Goal: Transaction & Acquisition: Purchase product/service

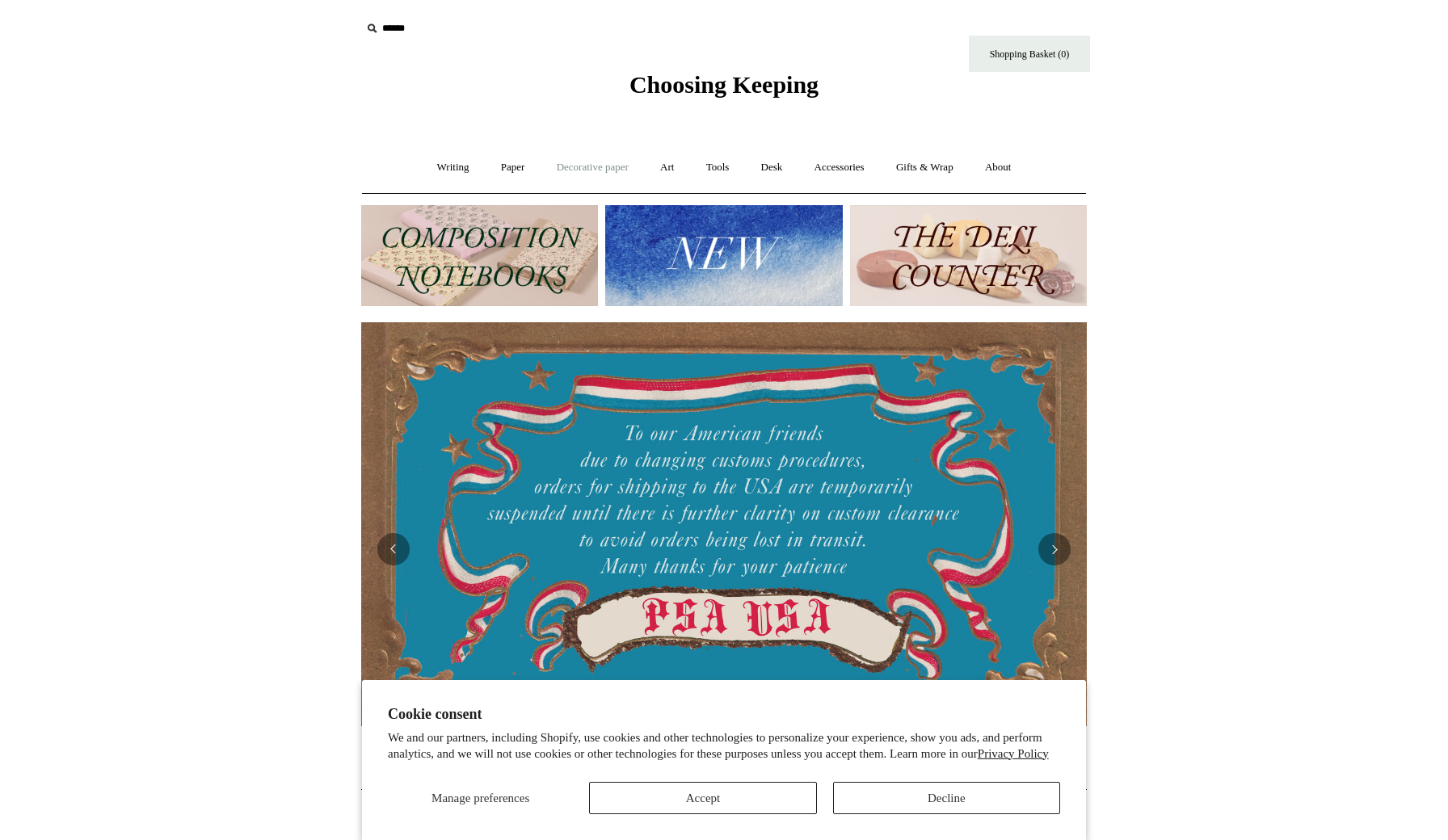
click at [596, 174] on link "Decorative paper +" at bounding box center [592, 167] width 101 height 42
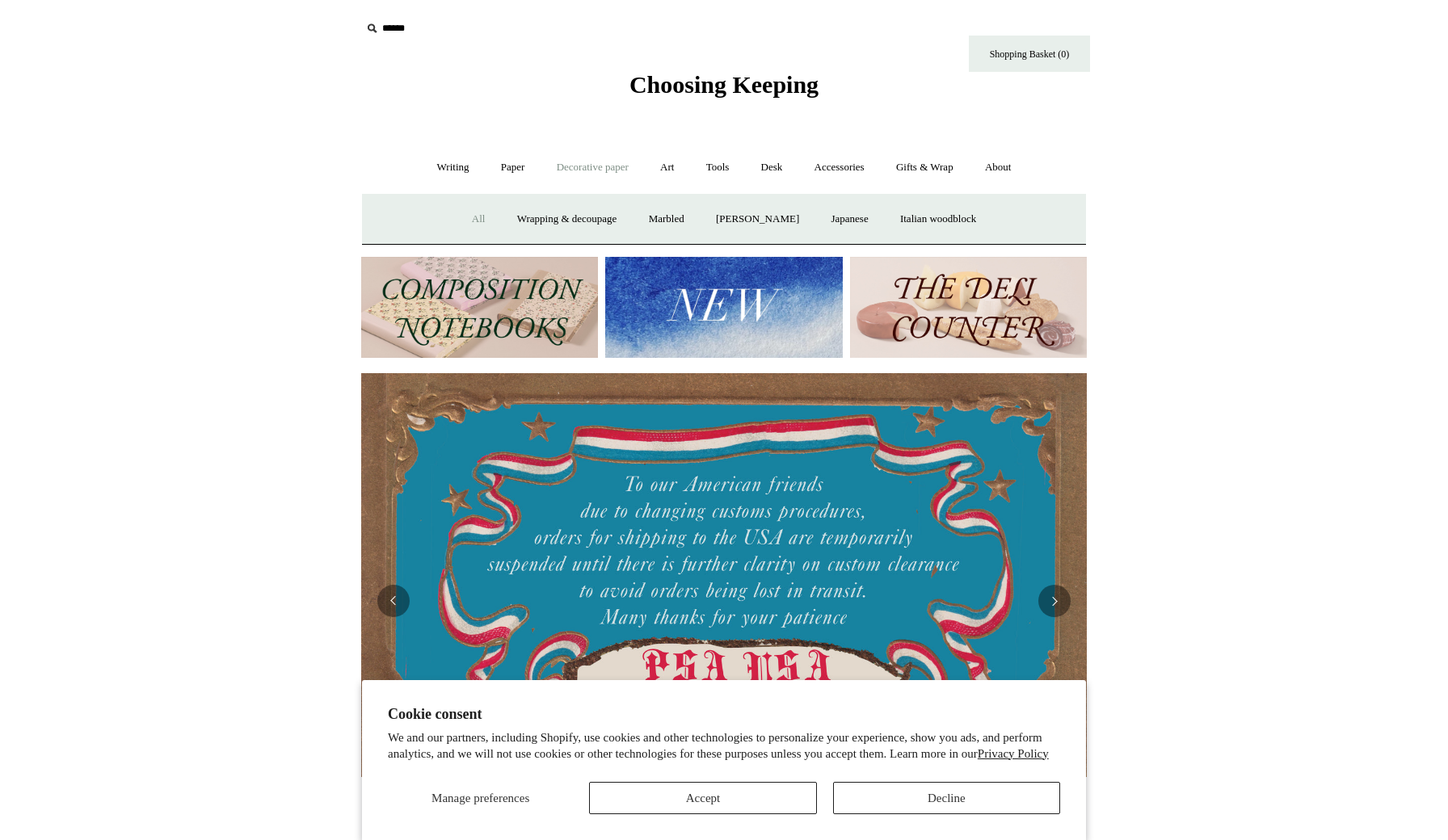
click at [469, 219] on link "All" at bounding box center [479, 219] width 42 height 42
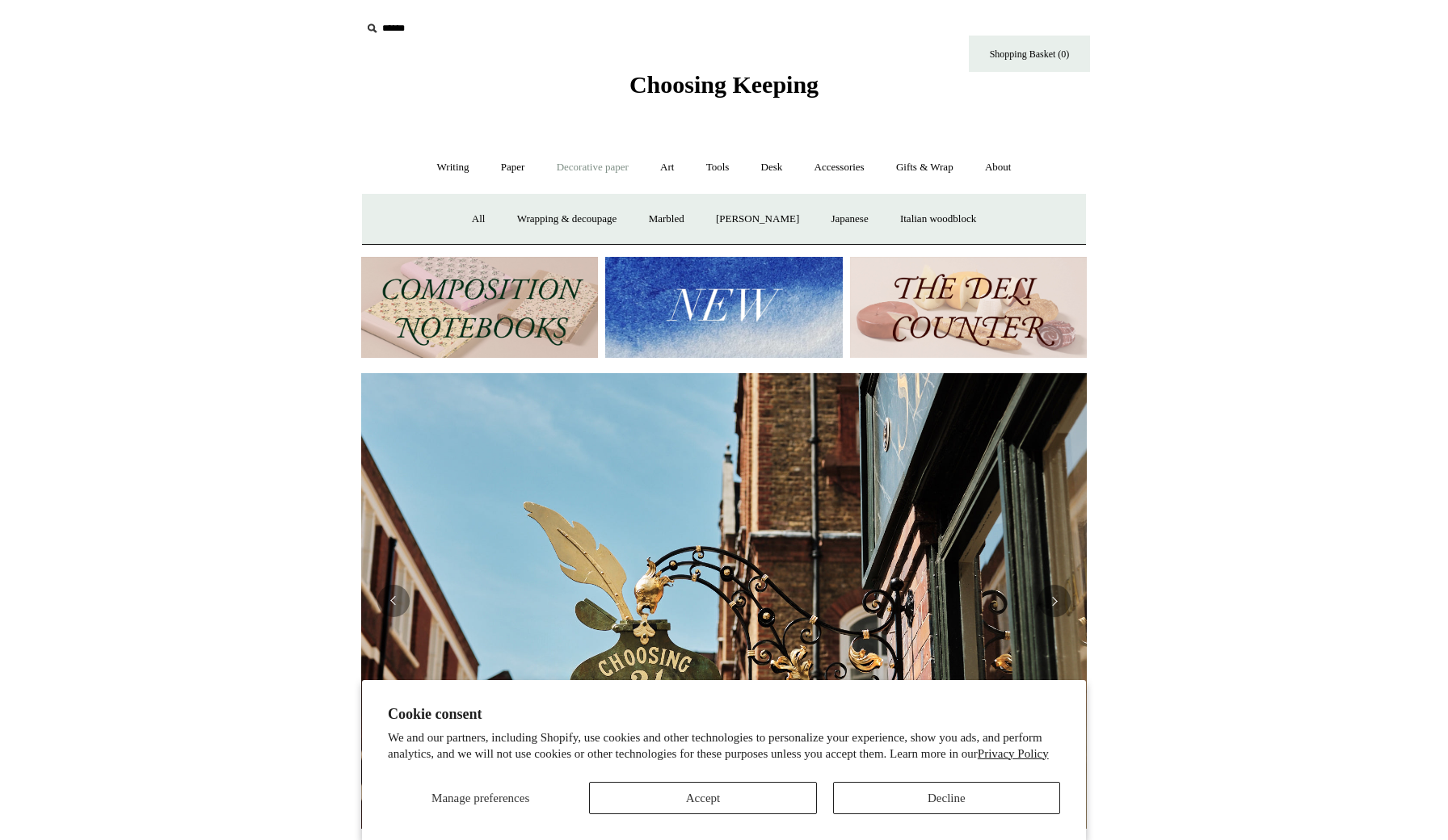
scroll to position [0, 726]
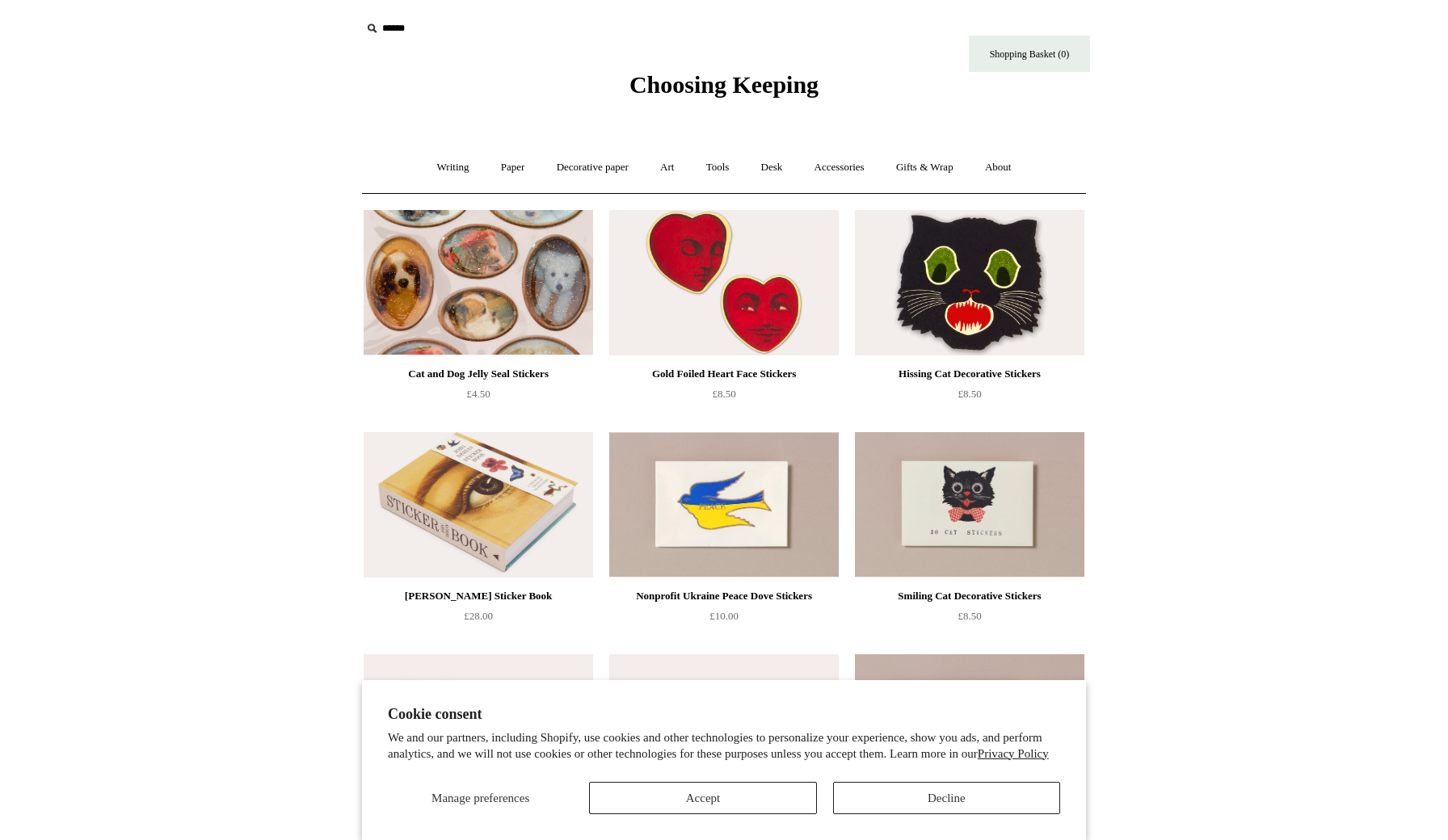
click at [531, 301] on img at bounding box center [478, 282] width 229 height 145
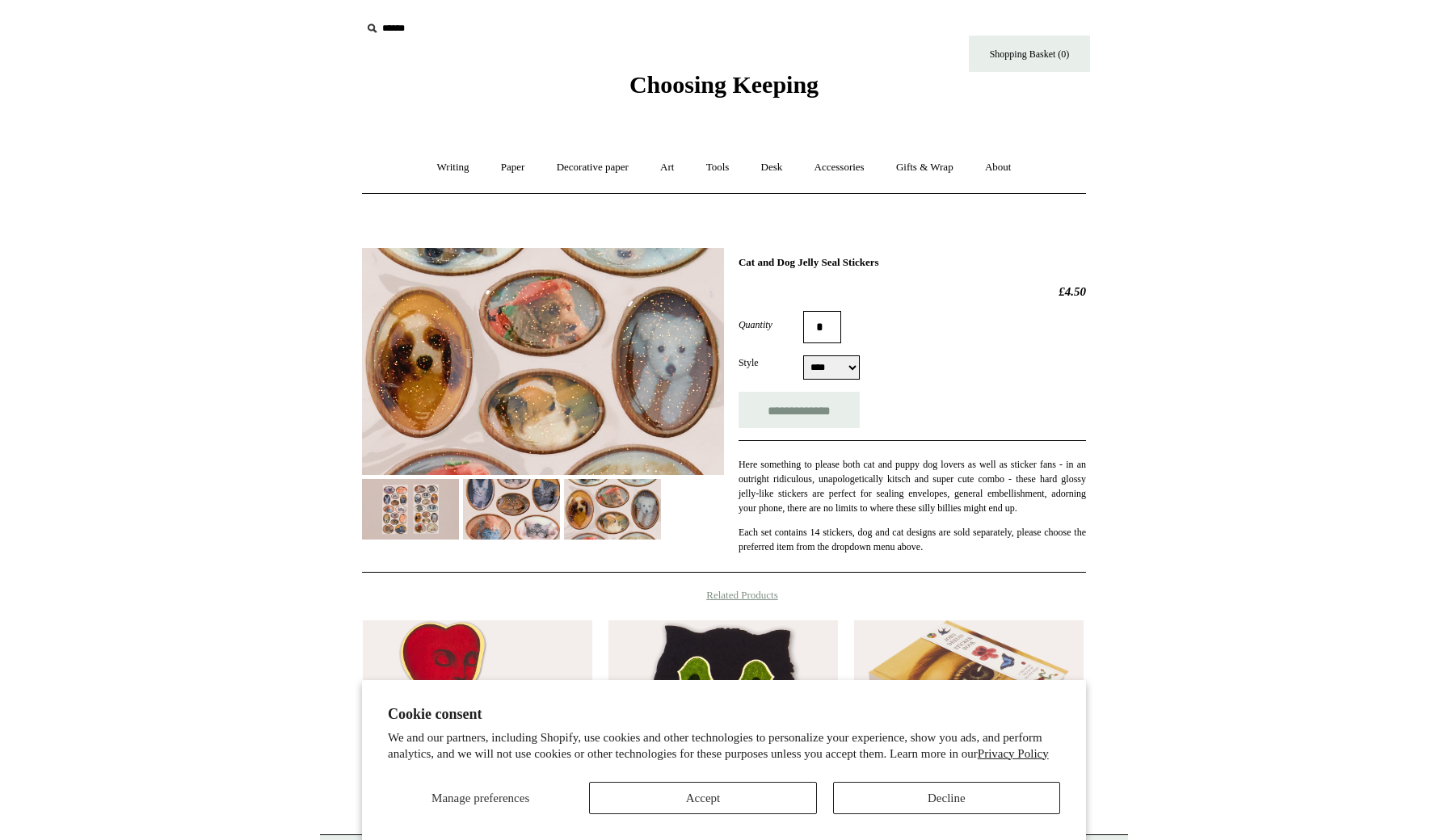
click at [518, 518] on img at bounding box center [511, 508] width 97 height 60
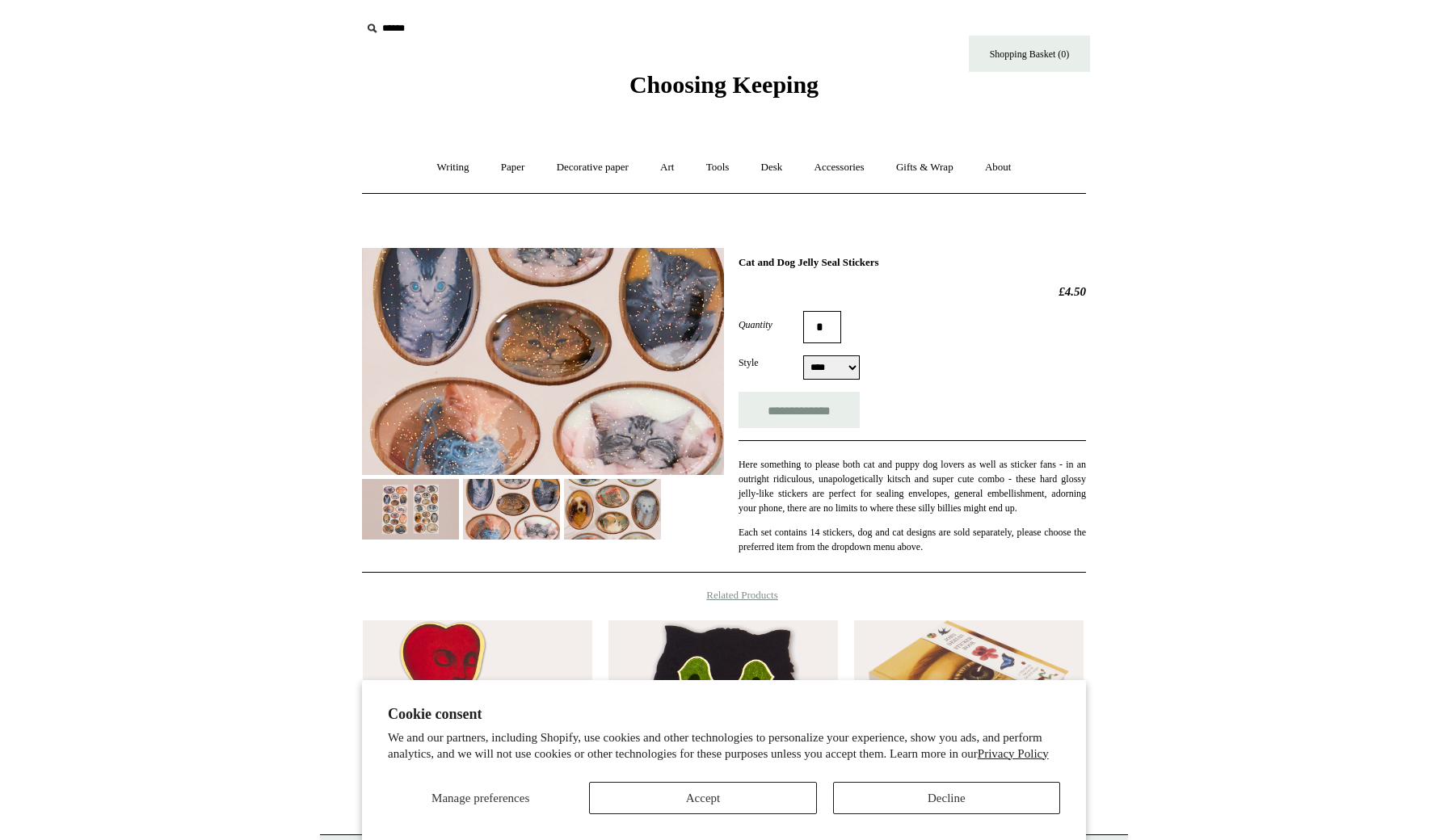
click at [615, 499] on img at bounding box center [612, 508] width 97 height 60
